Goal: Transaction & Acquisition: Purchase product/service

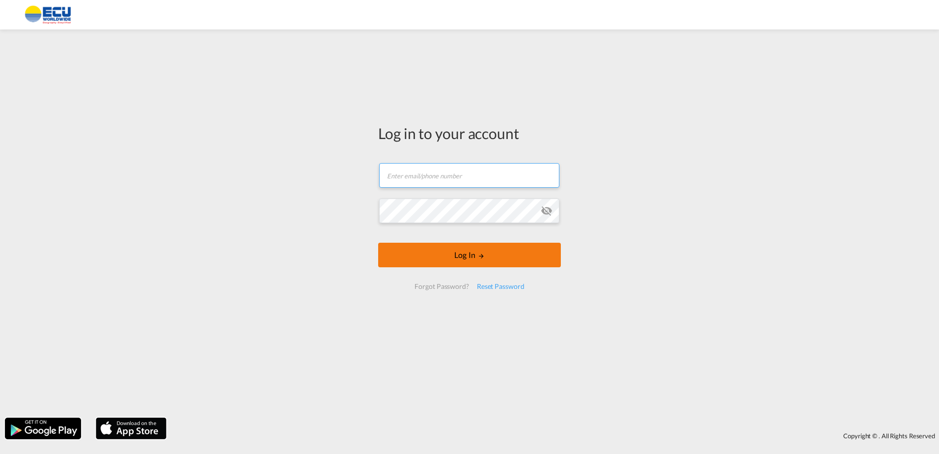
type input "[PERSON_NAME][EMAIL_ADDRESS][DOMAIN_NAME]"
click at [491, 259] on button "Log In" at bounding box center [469, 255] width 183 height 25
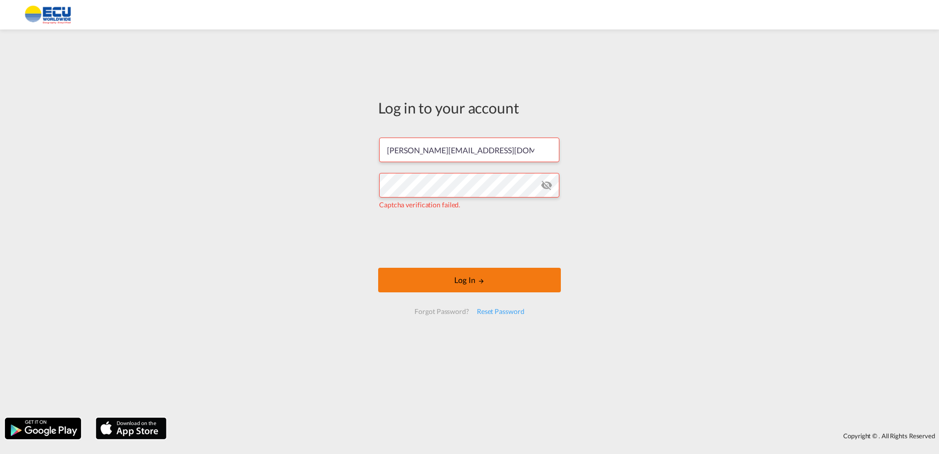
click at [460, 281] on button "Log In" at bounding box center [469, 280] width 183 height 25
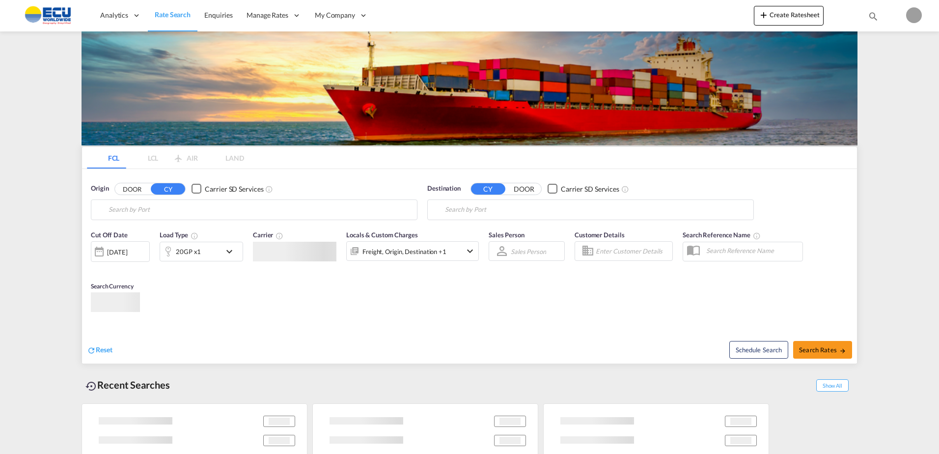
type input "Fos-[GEOGRAPHIC_DATA], [GEOGRAPHIC_DATA]"
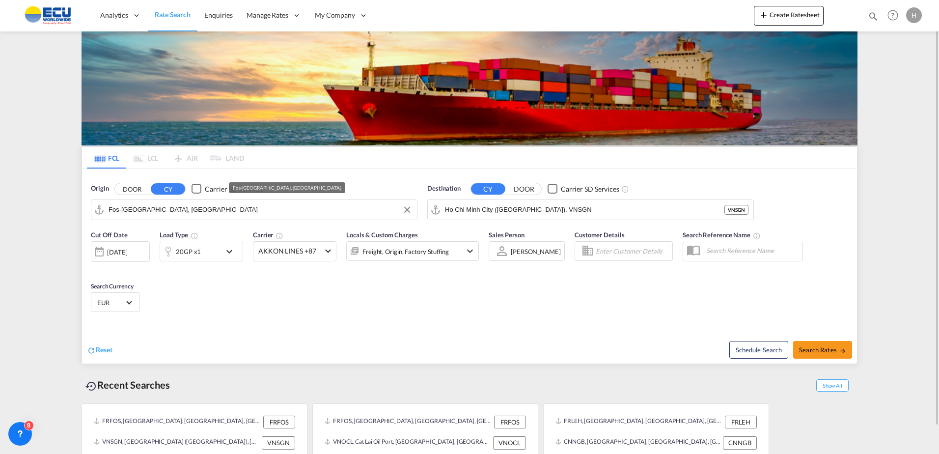
click at [273, 209] on input "Fos-[GEOGRAPHIC_DATA], [GEOGRAPHIC_DATA]" at bounding box center [261, 209] width 304 height 15
click at [520, 212] on input "Ho Chi Minh City ([GEOGRAPHIC_DATA]), VNSGN" at bounding box center [585, 209] width 280 height 15
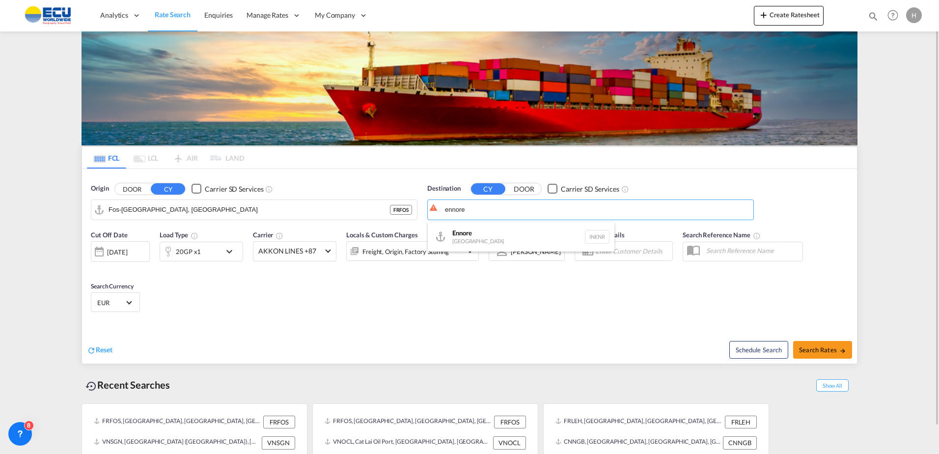
click at [477, 227] on div "Ennore [GEOGRAPHIC_DATA] INENR" at bounding box center [521, 236] width 187 height 29
type input "Ennore, INENR"
click at [213, 255] on div "20GP x1" at bounding box center [190, 252] width 61 height 20
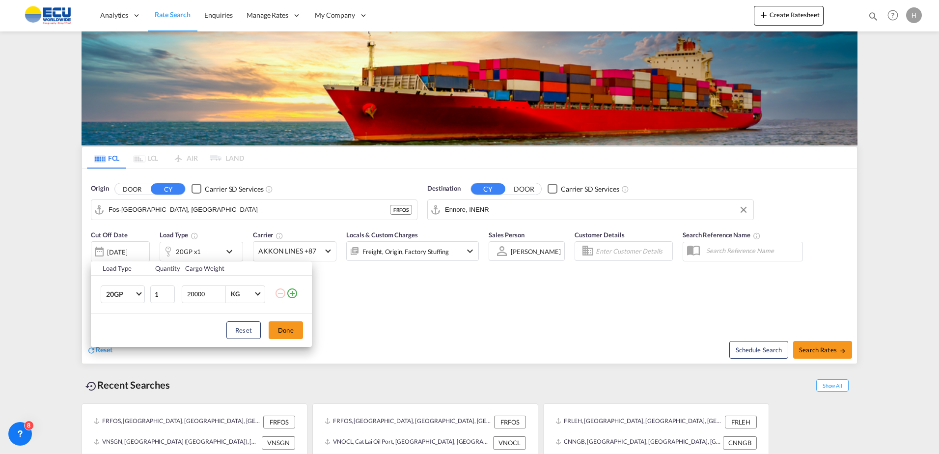
click at [291, 295] on md-icon "icon-plus-circle-outline" at bounding box center [292, 293] width 12 height 12
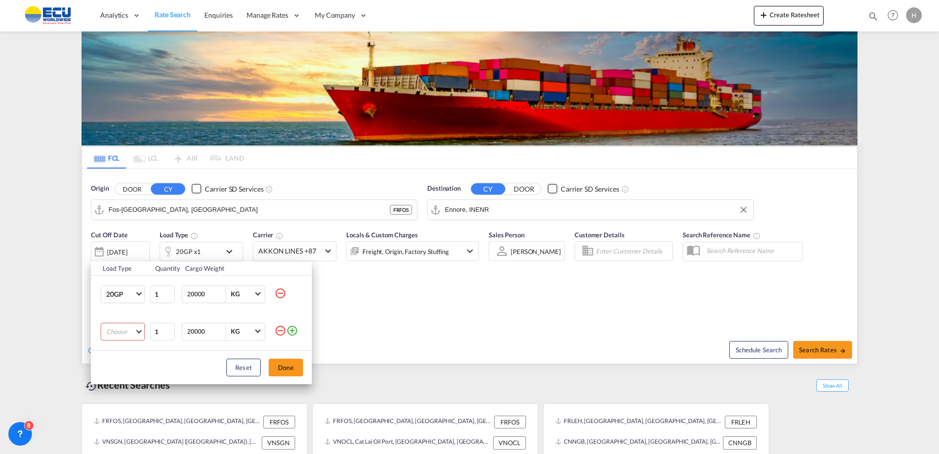
click at [119, 327] on md-select "Choose 20GP 40GP 40HC 45HC 20RE 40RE 40HR 20OT 40OT 20FR 40FR 40NR 20NR 45S 20T…" at bounding box center [123, 332] width 44 height 18
drag, startPoint x: 119, startPoint y: 327, endPoint x: 131, endPoint y: 379, distance: 53.4
click at [127, 381] on md-option "40HC" at bounding box center [131, 379] width 67 height 24
drag, startPoint x: 282, startPoint y: 367, endPoint x: 298, endPoint y: 356, distance: 19.5
click at [283, 367] on button "Done" at bounding box center [286, 368] width 34 height 18
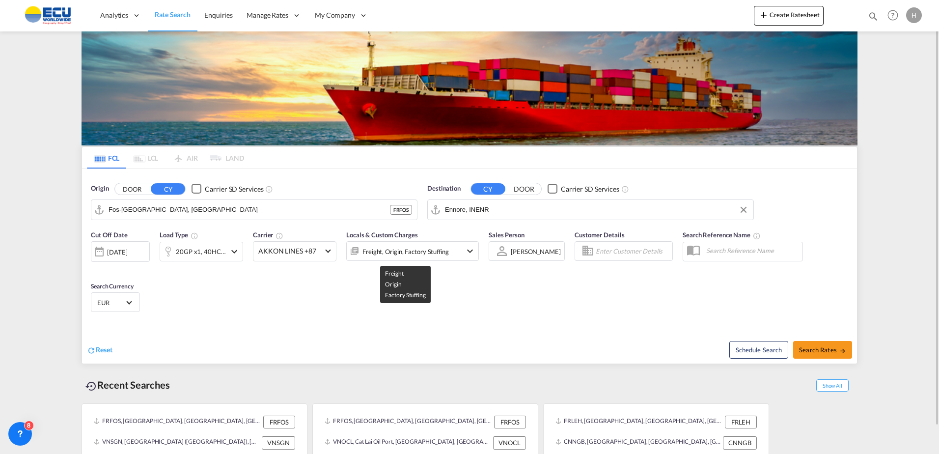
click at [389, 256] on div "Freight, Origin, Factory Stuffing" at bounding box center [406, 252] width 86 height 14
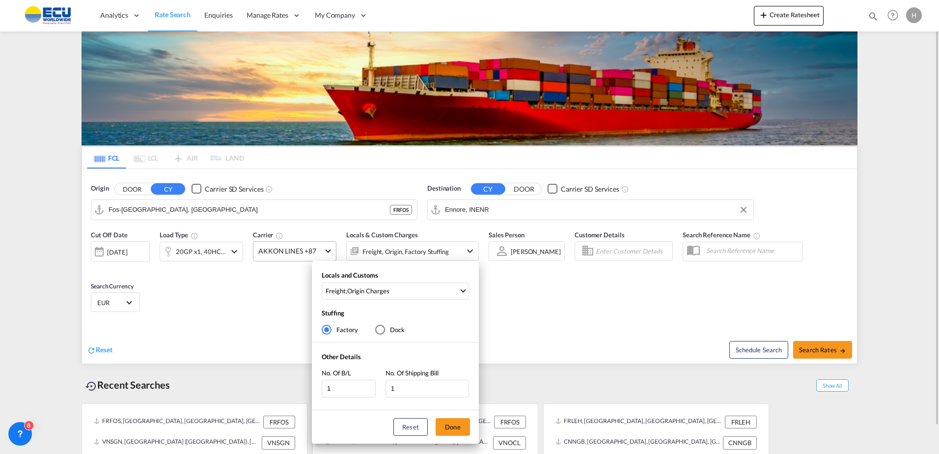
click at [291, 248] on div "Locals and Customs Freight , Origin Charges Clear All Select All Freight Origin…" at bounding box center [469, 227] width 939 height 454
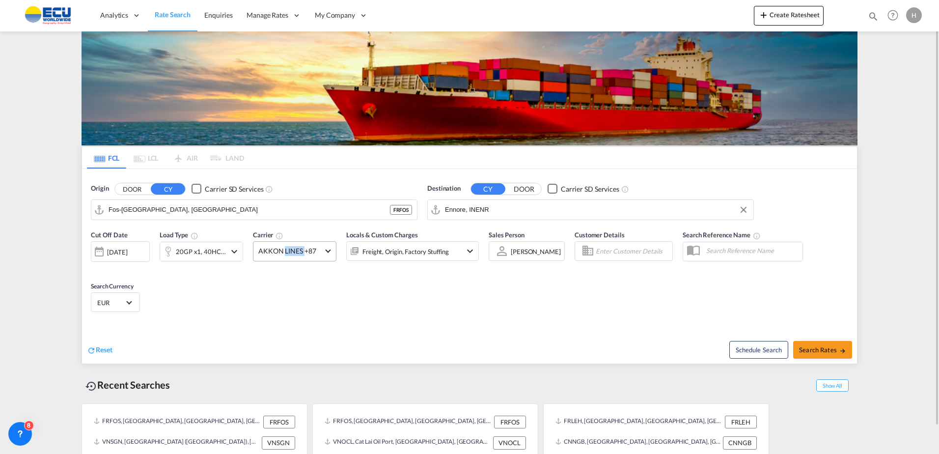
click at [292, 248] on span "AKKON LINES +87" at bounding box center [290, 251] width 64 height 10
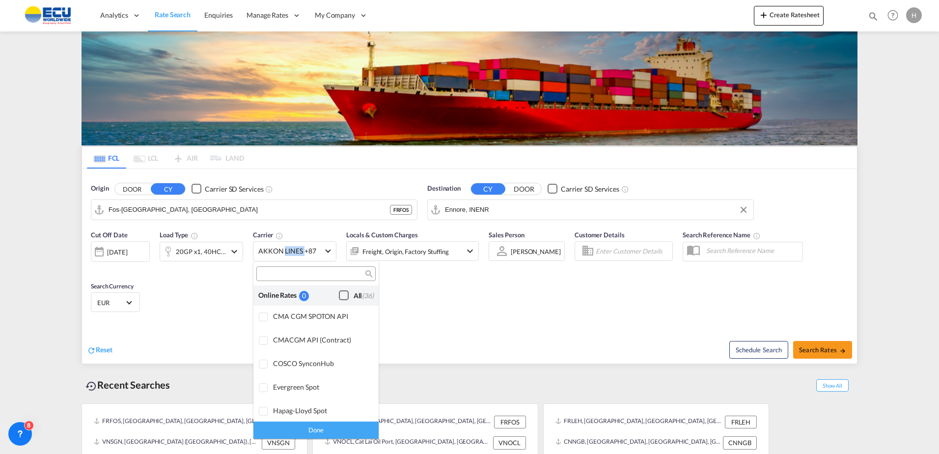
click at [339, 296] on div "Checkbox No Ink" at bounding box center [344, 295] width 10 height 10
click at [338, 428] on div "Done" at bounding box center [316, 430] width 125 height 17
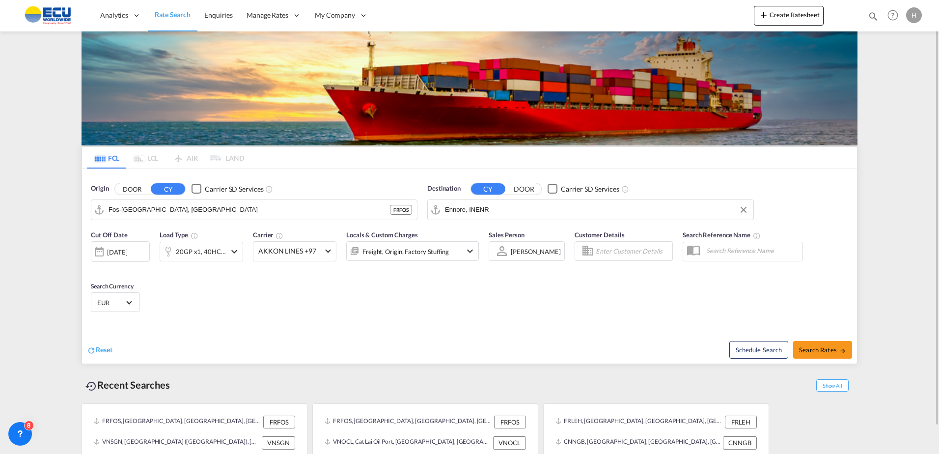
click at [480, 333] on div "Schedule Search Search Rates" at bounding box center [664, 345] width 385 height 38
click at [819, 352] on span "Search Rates" at bounding box center [822, 350] width 47 height 8
type input "FRFOS to INENR / [DATE]"
